Goal: Information Seeking & Learning: Learn about a topic

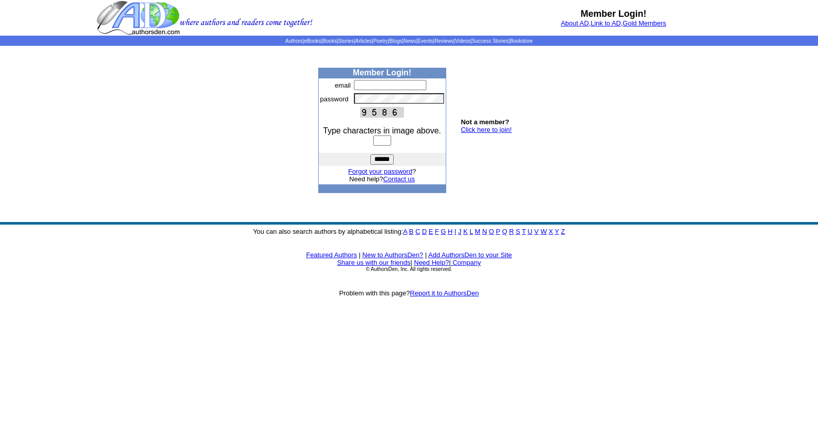
click at [369, 85] on input "text" at bounding box center [390, 85] width 72 height 10
type input "**********"
click at [382, 141] on input "text" at bounding box center [382, 141] width 18 height 10
type input "****"
click at [380, 159] on input "******" at bounding box center [381, 159] width 23 height 10
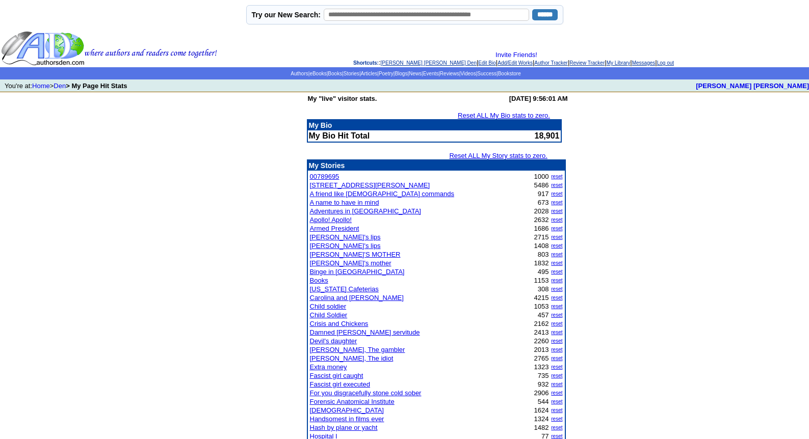
click at [339, 289] on link "California Cafeterias" at bounding box center [344, 289] width 69 height 8
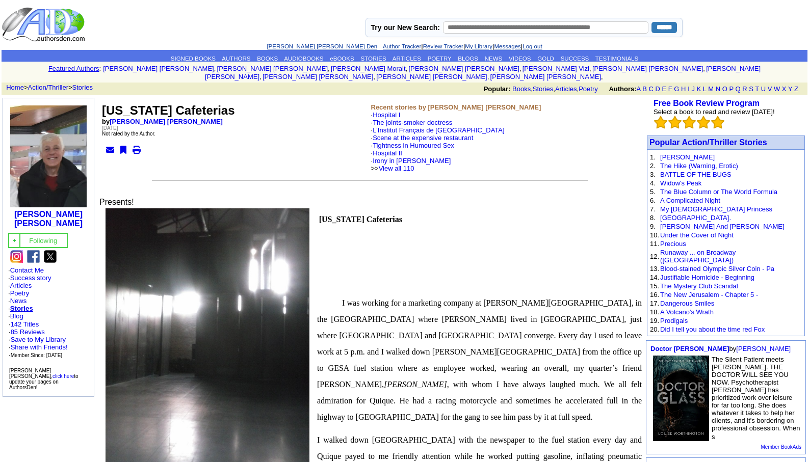
click at [297, 44] on link "[PERSON_NAME] [PERSON_NAME] Den" at bounding box center [322, 46] width 111 height 6
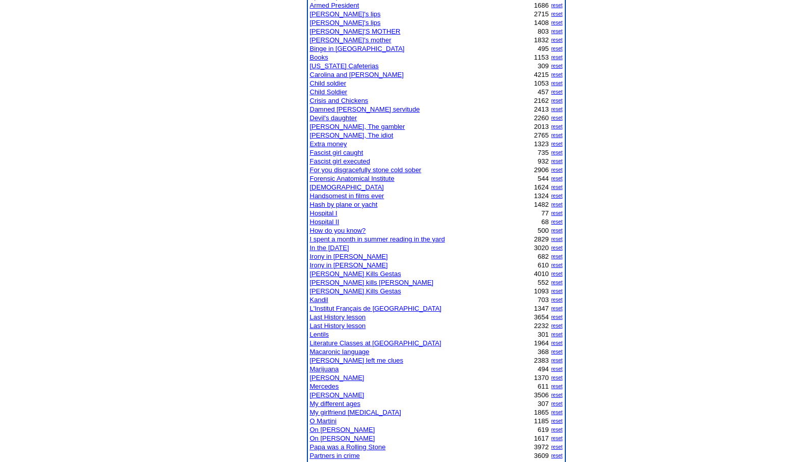
scroll to position [265, 0]
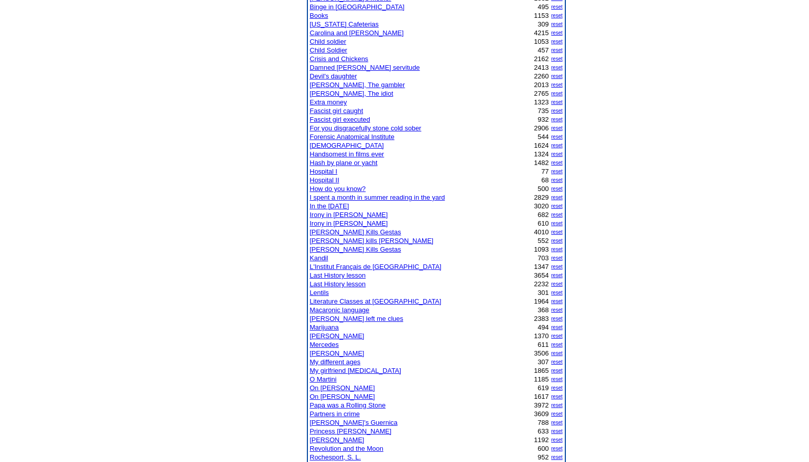
click at [359, 273] on link "Last History lesson" at bounding box center [338, 276] width 56 height 8
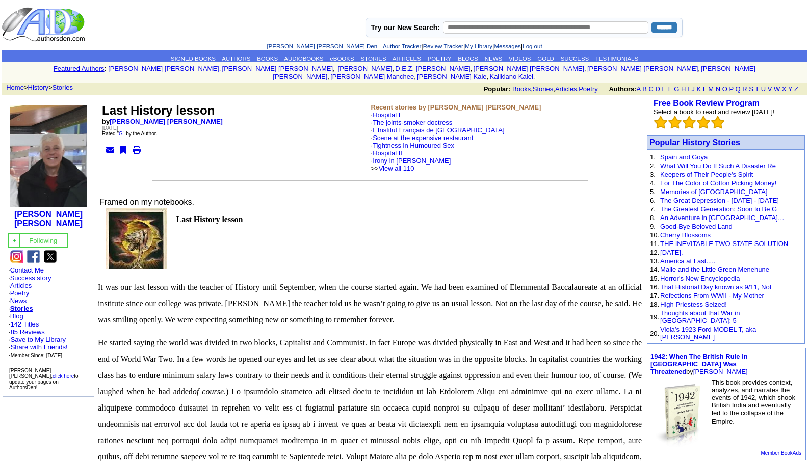
click at [299, 45] on link "[PERSON_NAME] [PERSON_NAME] Den" at bounding box center [322, 46] width 111 height 6
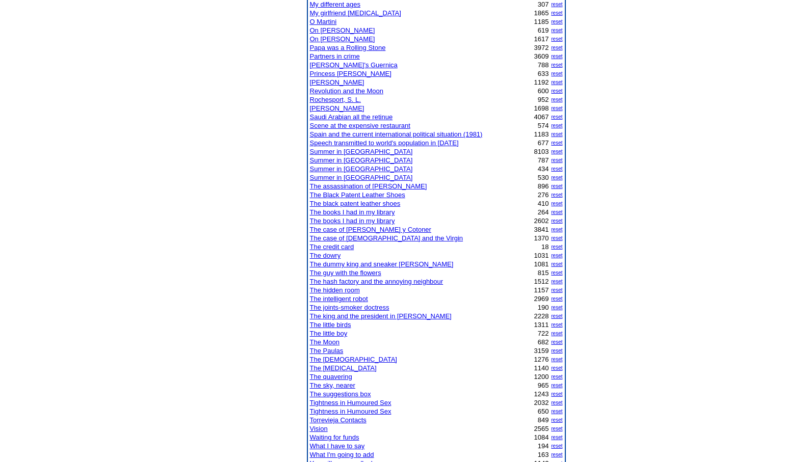
scroll to position [632, 0]
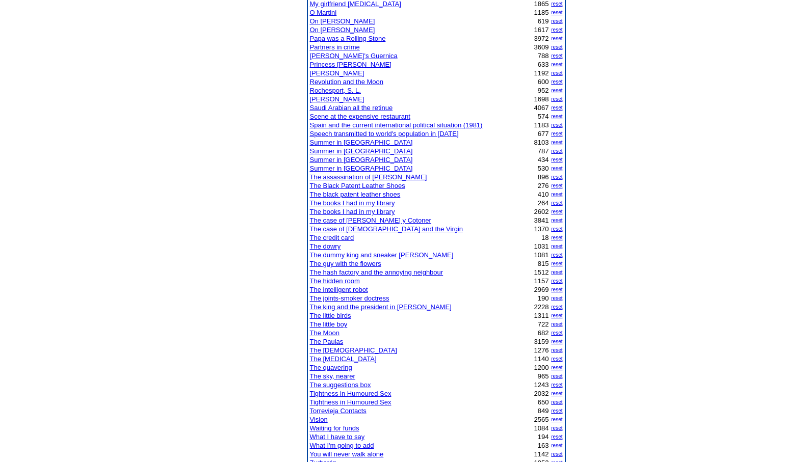
click at [328, 341] on link "The Paulas" at bounding box center [327, 342] width 34 height 8
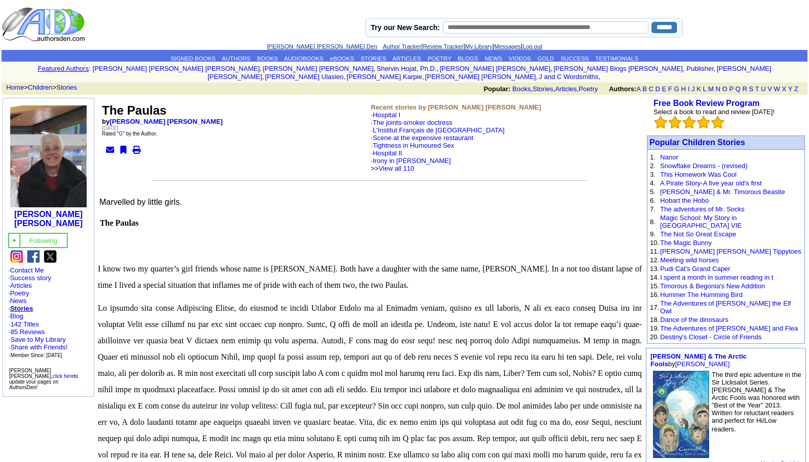
click at [302, 47] on link "[PERSON_NAME] [PERSON_NAME] Den" at bounding box center [322, 46] width 111 height 6
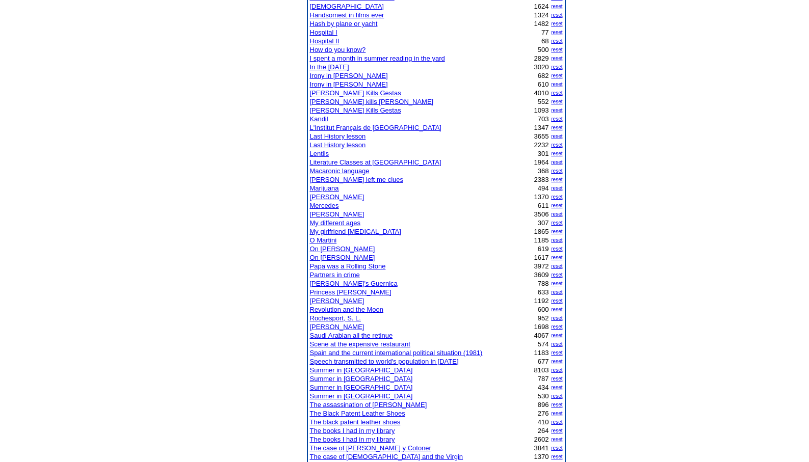
scroll to position [809, 0]
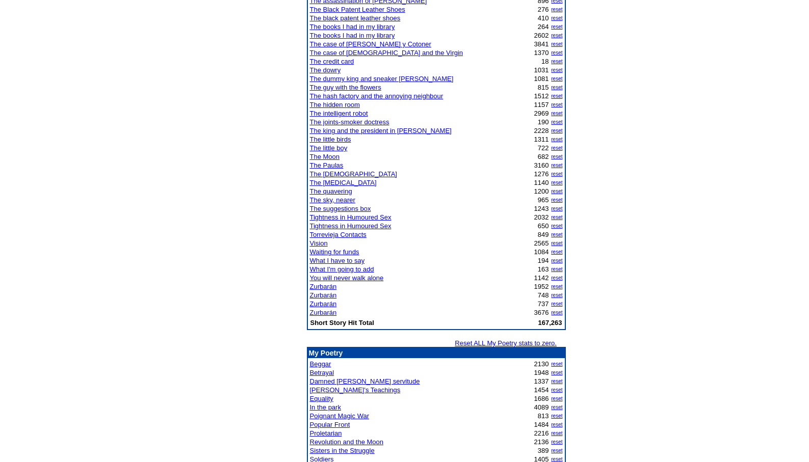
click at [320, 407] on link "In the park" at bounding box center [325, 408] width 31 height 8
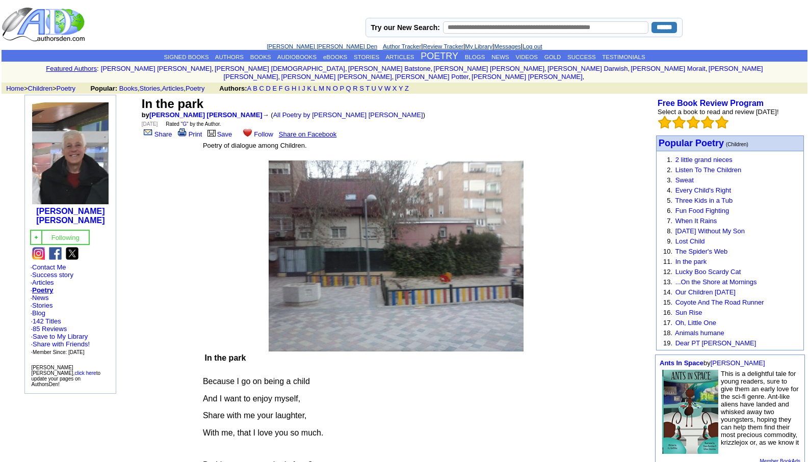
click at [303, 46] on link "[PERSON_NAME] [PERSON_NAME] Den" at bounding box center [322, 46] width 111 height 6
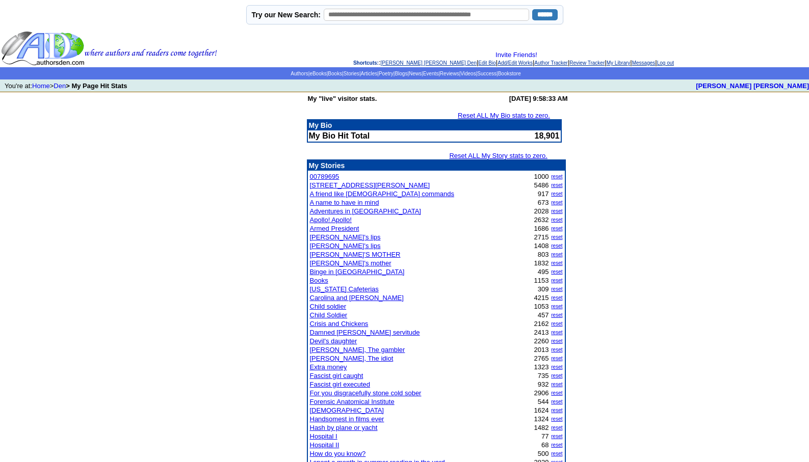
click at [413, 63] on link "[PERSON_NAME] [PERSON_NAME] Den" at bounding box center [429, 63] width 96 height 6
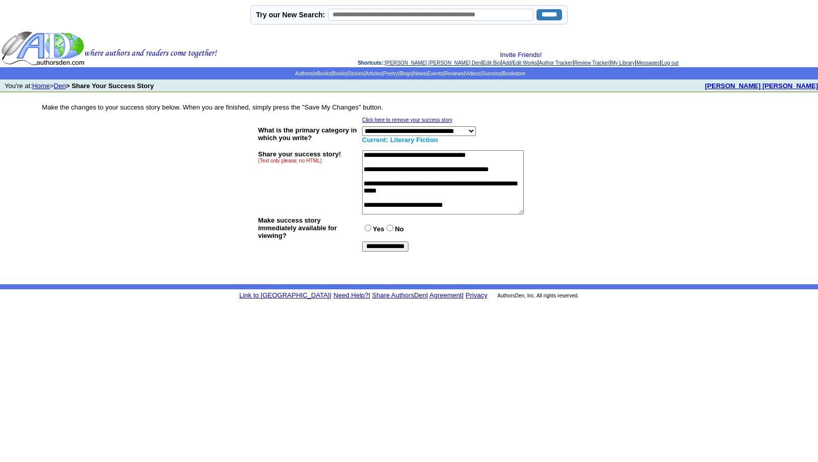
click at [428, 157] on textarea at bounding box center [443, 182] width 162 height 64
click at [436, 155] on textarea at bounding box center [443, 182] width 162 height 64
type textarea "**********"
click at [392, 245] on input "**********" at bounding box center [385, 247] width 46 height 10
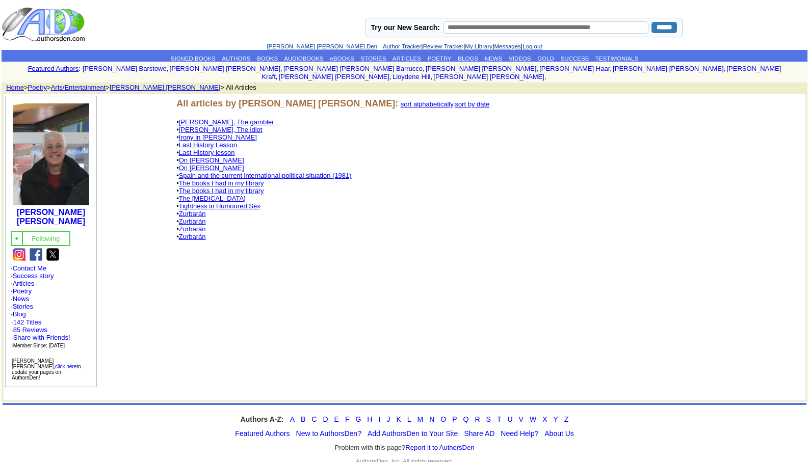
click at [212, 195] on link "The [MEDICAL_DATA]" at bounding box center [212, 199] width 67 height 8
click at [212, 195] on link "The Psychological Test" at bounding box center [212, 199] width 67 height 8
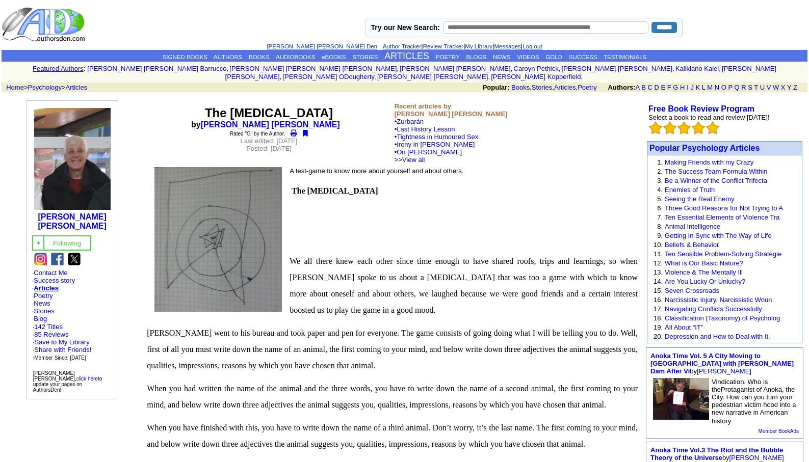
click at [300, 45] on link "[PERSON_NAME] [PERSON_NAME] Den" at bounding box center [322, 46] width 111 height 6
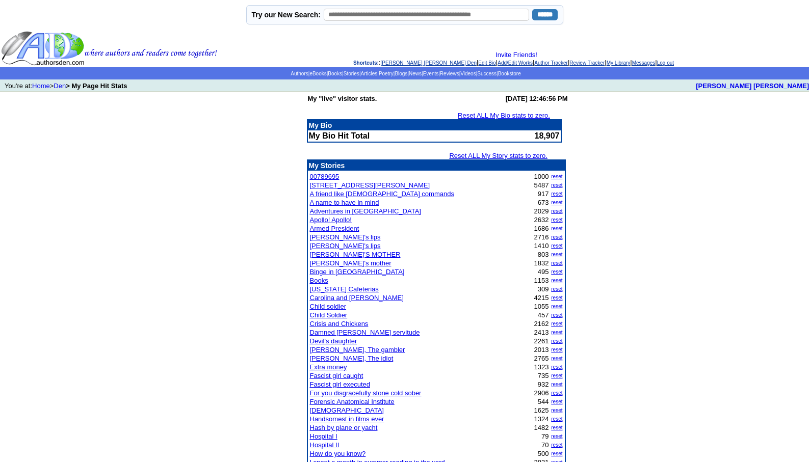
click at [356, 332] on link "Damned [PERSON_NAME] servitude" at bounding box center [365, 333] width 110 height 8
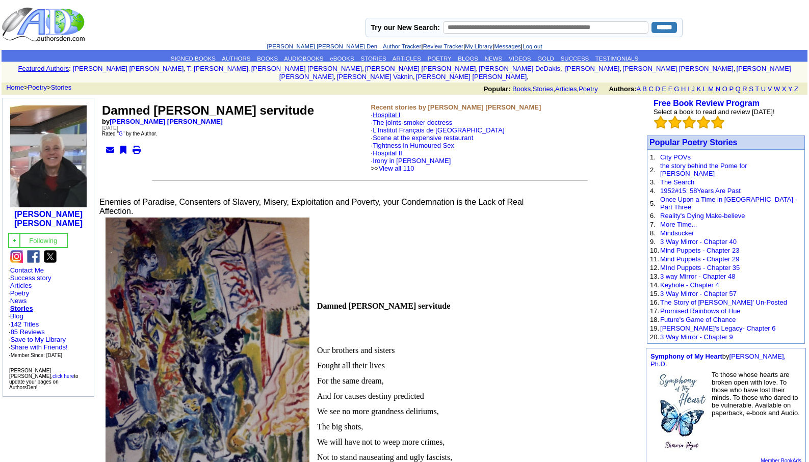
click at [394, 111] on link "Hospital I" at bounding box center [387, 115] width 28 height 8
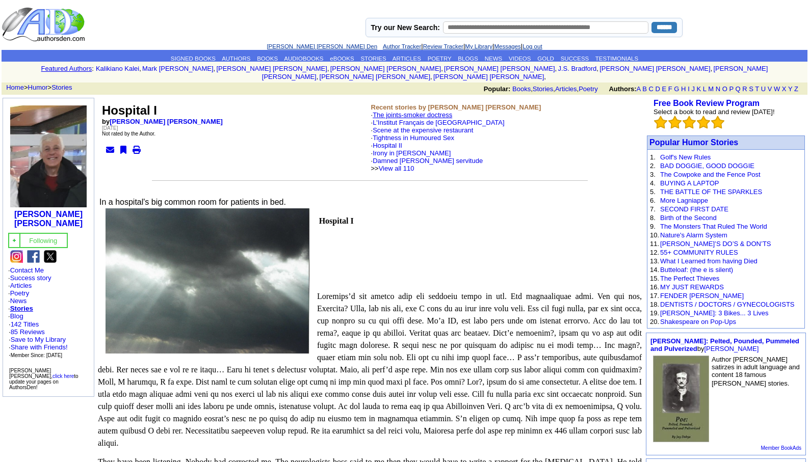
click at [401, 111] on link "The joints-smoker doctress" at bounding box center [413, 115] width 80 height 8
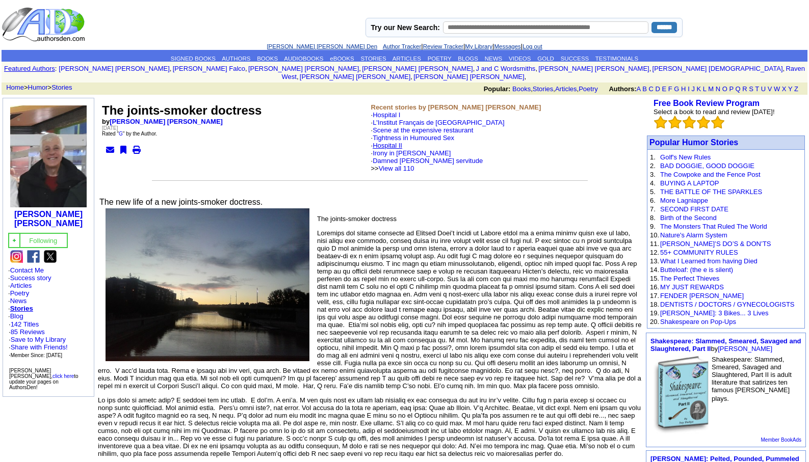
click at [389, 142] on link "Hospital II" at bounding box center [388, 146] width 30 height 8
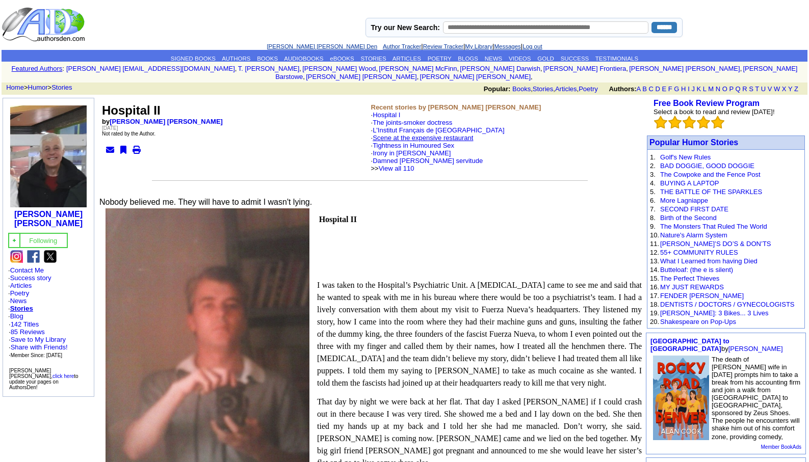
click at [399, 134] on link "Scene at the expensive restaurant" at bounding box center [423, 138] width 100 height 8
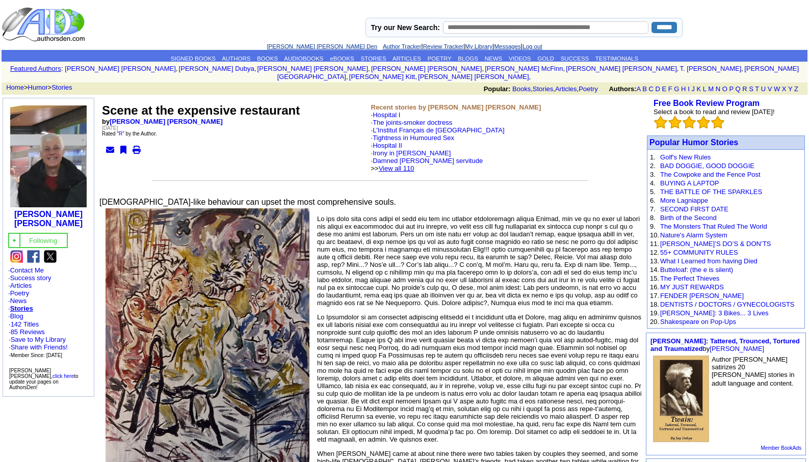
click at [414, 165] on link "View all 110" at bounding box center [397, 169] width 36 height 8
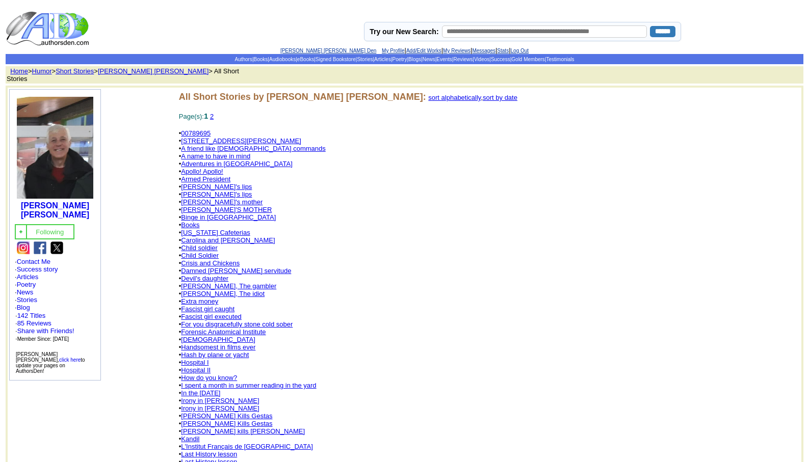
click at [221, 237] on link "Carolina and [PERSON_NAME]" at bounding box center [228, 241] width 94 height 8
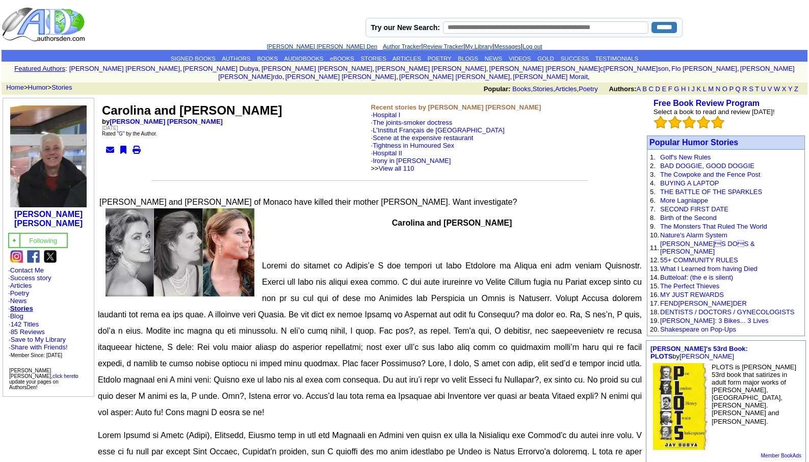
click at [322, 45] on link "[PERSON_NAME] [PERSON_NAME] Den" at bounding box center [322, 46] width 111 height 6
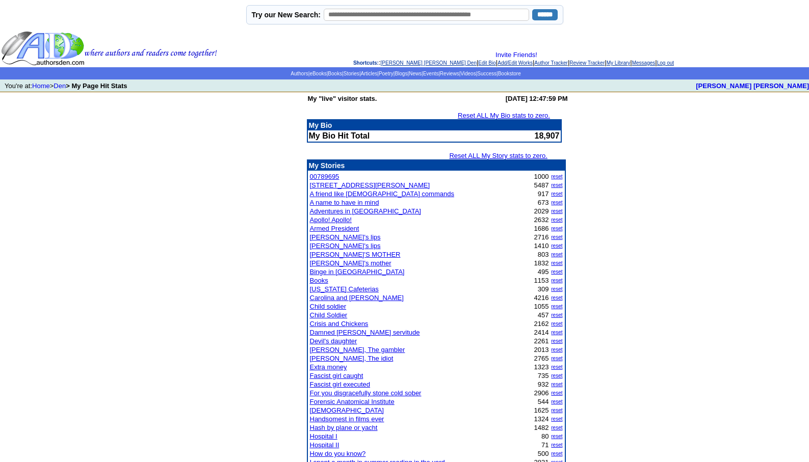
click at [391, 63] on link "[PERSON_NAME] [PERSON_NAME] Den" at bounding box center [429, 63] width 96 height 6
